Goal: Information Seeking & Learning: Learn about a topic

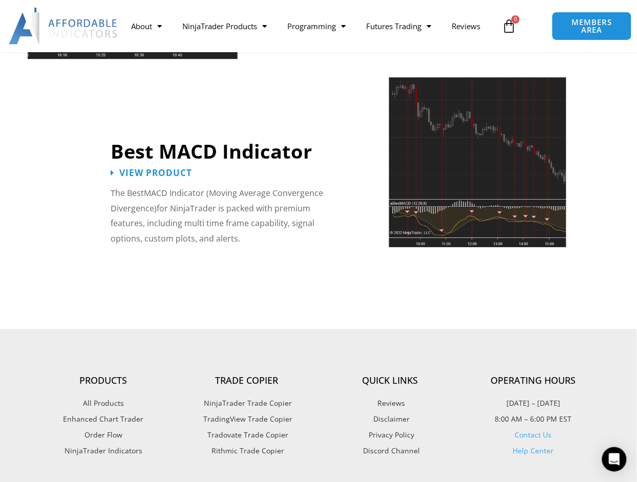
scroll to position [2381, 0]
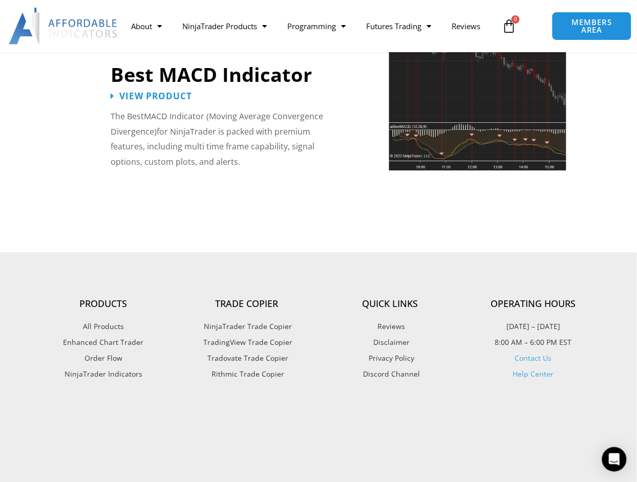
click at [126, 341] on span "Enhanced Chart Trader" at bounding box center [103, 342] width 80 height 13
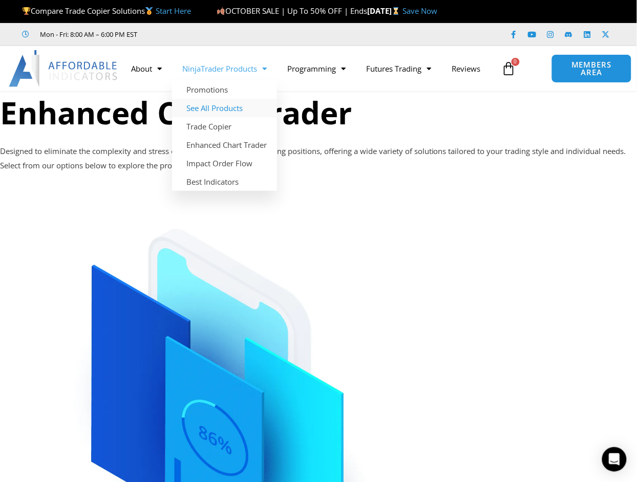
click at [226, 108] on link "See All Products" at bounding box center [224, 108] width 105 height 18
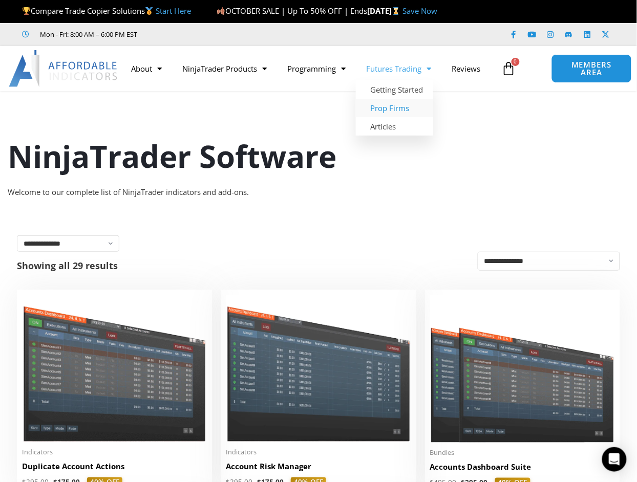
click at [389, 108] on link "Prop Firms" at bounding box center [394, 108] width 77 height 18
